Goal: Check status: Check status

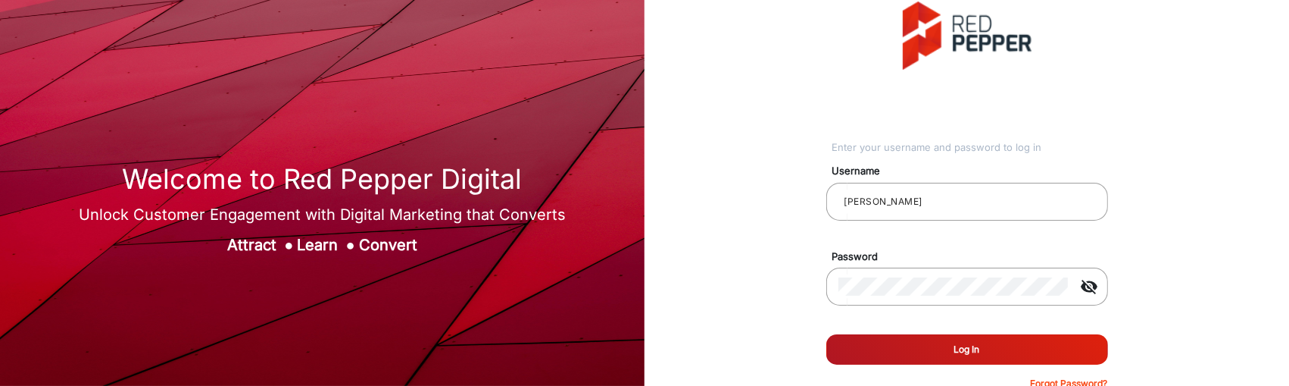
click at [956, 348] on button "Log In" at bounding box center [967, 349] width 282 height 30
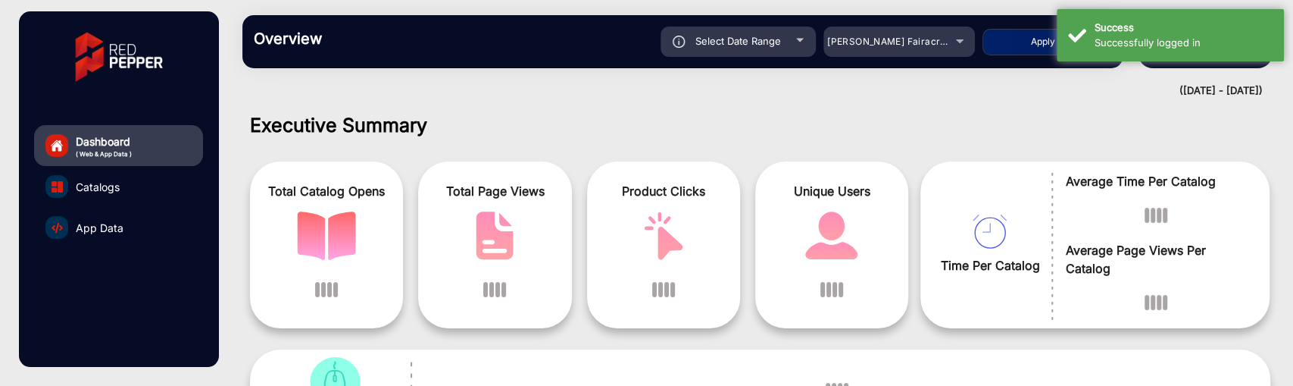
scroll to position [11, 0]
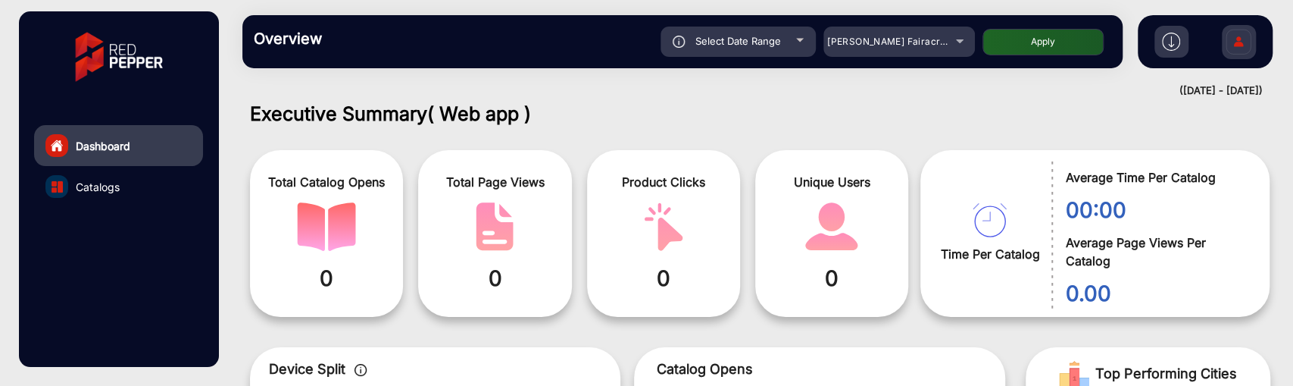
click at [783, 47] on div "Select Date Range" at bounding box center [738, 42] width 155 height 30
type input "[DATE]"
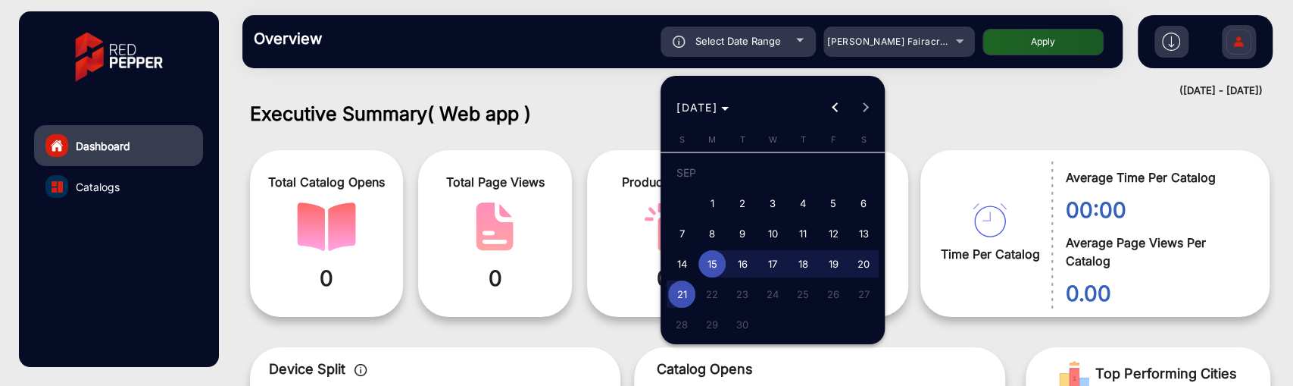
click at [778, 196] on span "3" at bounding box center [772, 202] width 27 height 27
type input "[DATE]"
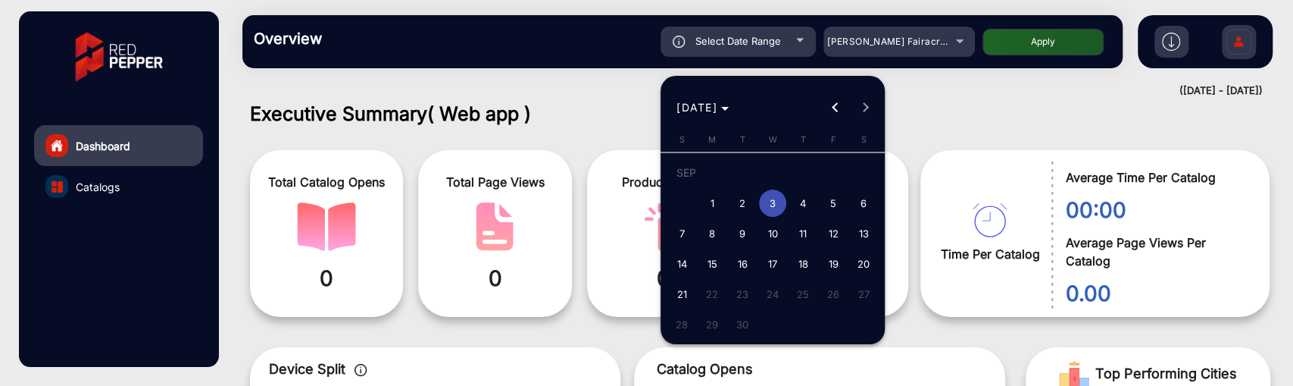
click at [778, 196] on span "3" at bounding box center [772, 202] width 27 height 27
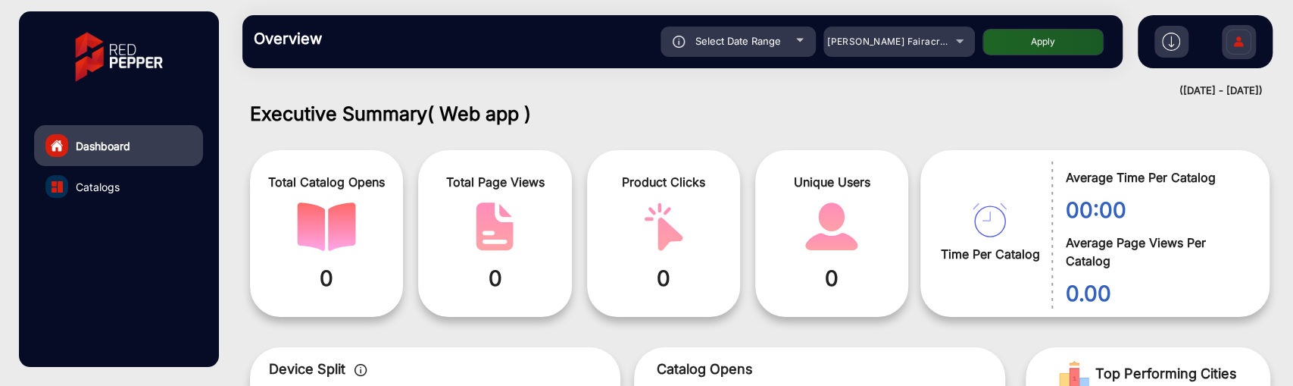
type input "[DATE]"
click at [998, 34] on button "Apply" at bounding box center [1042, 42] width 121 height 27
type input "[DATE]"
click at [901, 43] on span "[PERSON_NAME] Fairacre Farms" at bounding box center [902, 41] width 150 height 11
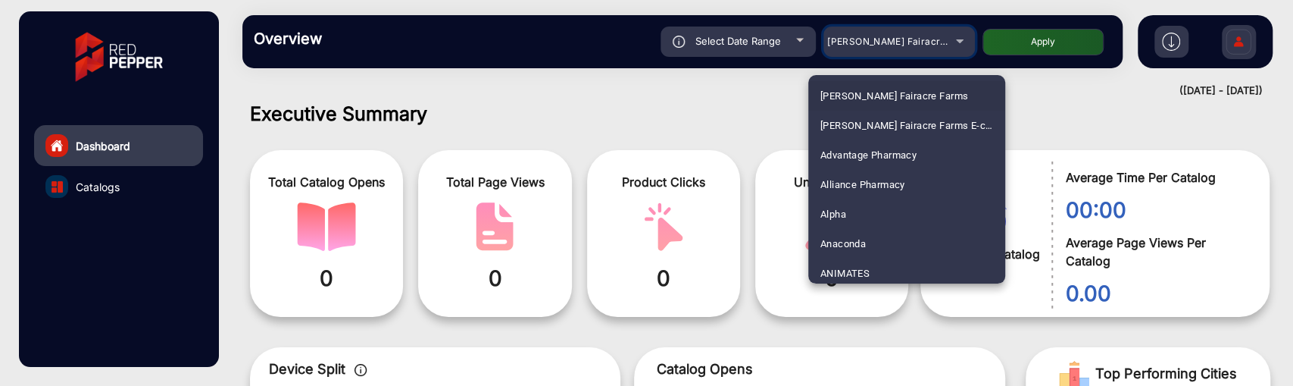
scroll to position [3697, 0]
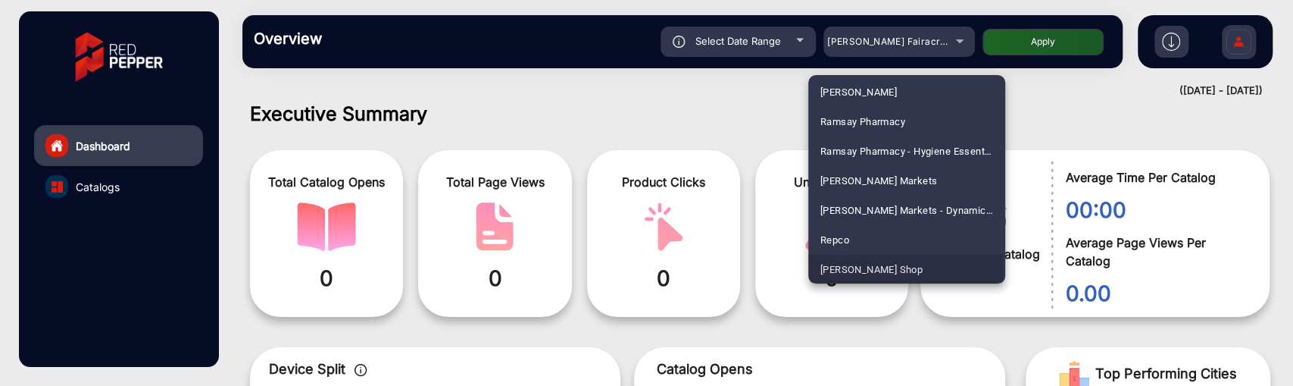
click at [886, 266] on mat-option "[PERSON_NAME] Shop" at bounding box center [906, 270] width 197 height 30
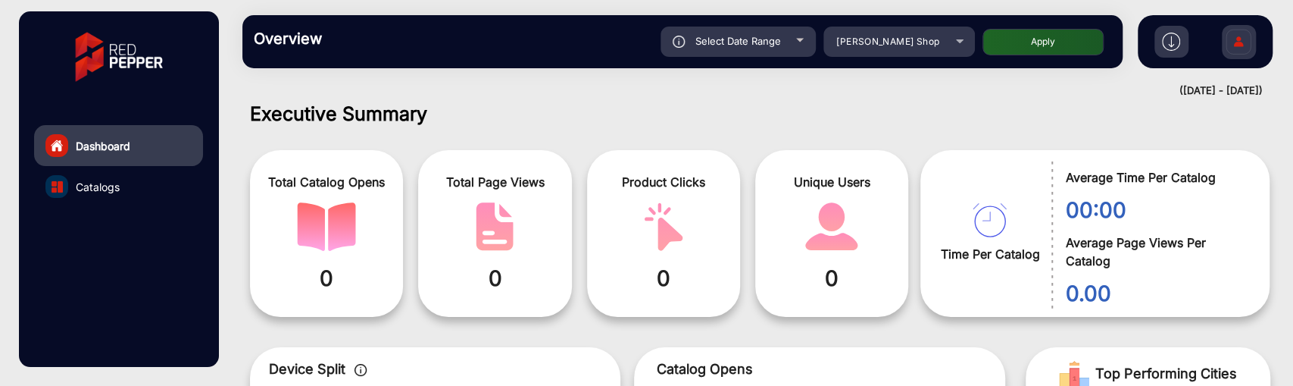
click at [1020, 42] on button "Apply" at bounding box center [1042, 42] width 121 height 27
type input "[DATE]"
